Goal: Check status

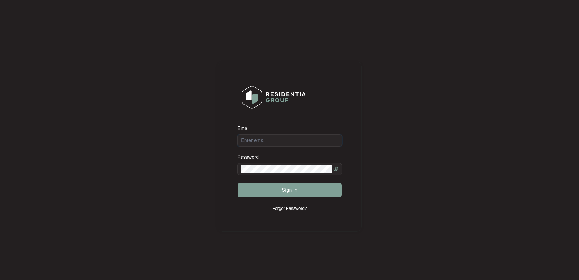
click at [287, 138] on input "Email" at bounding box center [290, 140] width 105 height 12
type input "[EMAIL_ADDRESS][DOMAIN_NAME]"
click at [283, 199] on form "Email [EMAIL_ADDRESS][DOMAIN_NAME] Password Sign in" at bounding box center [290, 165] width 105 height 80
click at [286, 190] on span "Sign in" at bounding box center [290, 189] width 16 height 7
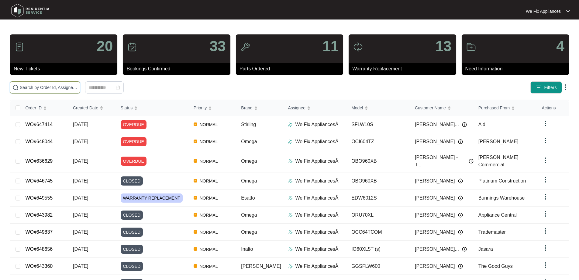
click at [51, 86] on input "text" at bounding box center [49, 87] width 58 height 7
paste input "639311"
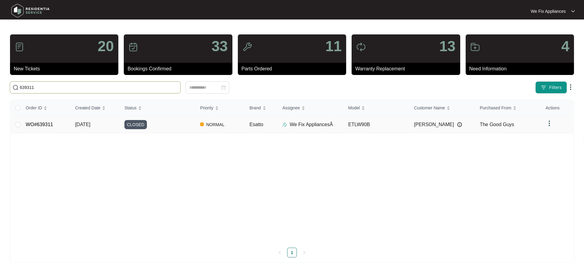
type input "639311"
click at [136, 126] on span "CLOSED" at bounding box center [135, 124] width 23 height 9
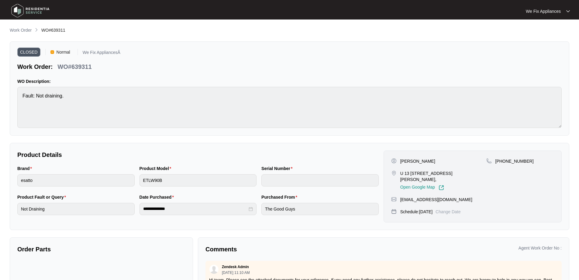
click at [158, 52] on div "CLOSED Normal We Fix AppliancesÂ Work Order: WO#639311" at bounding box center [289, 60] width 545 height 22
